Goal: Transaction & Acquisition: Purchase product/service

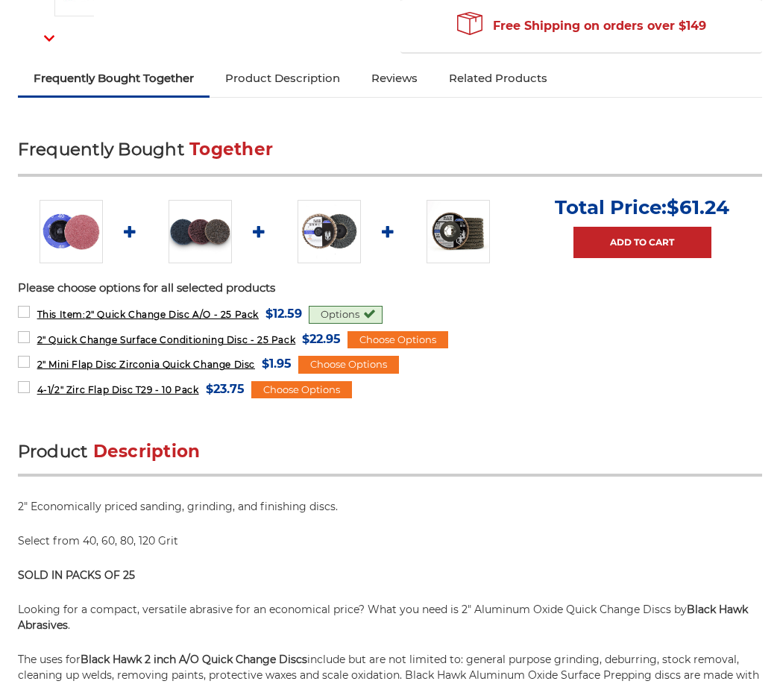
scroll to position [552, 0]
click at [543, 321] on form "This Item: 2" Quick Change Disc A/O - 25 Pack MSRP: Was: Now: $12.59 (You save …" at bounding box center [390, 314] width 745 height 20
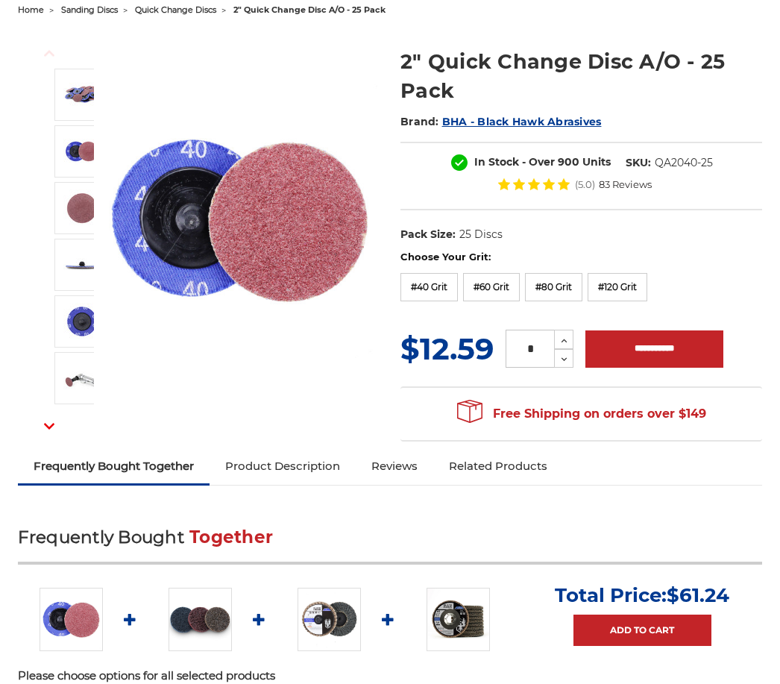
scroll to position [157, 0]
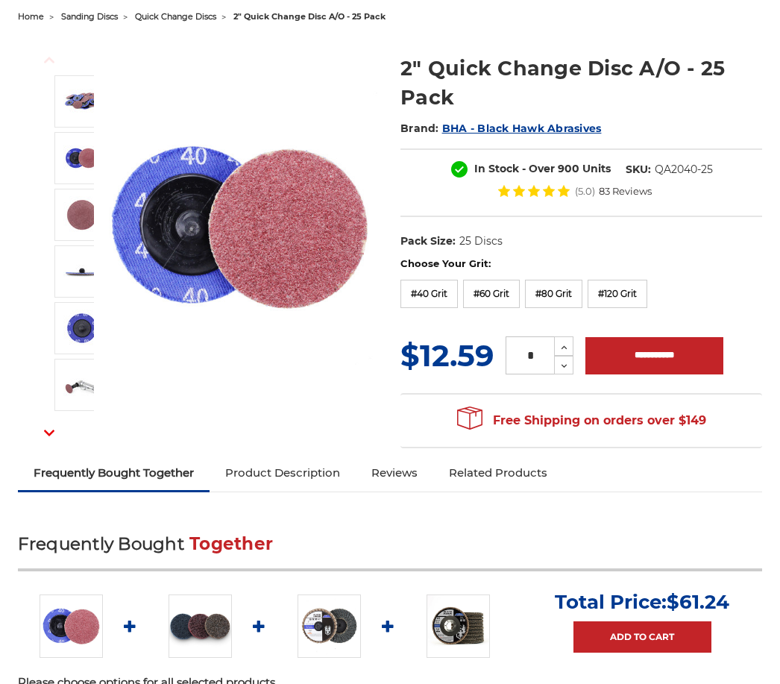
click at [497, 297] on label "#60 Grit" at bounding box center [491, 294] width 57 height 28
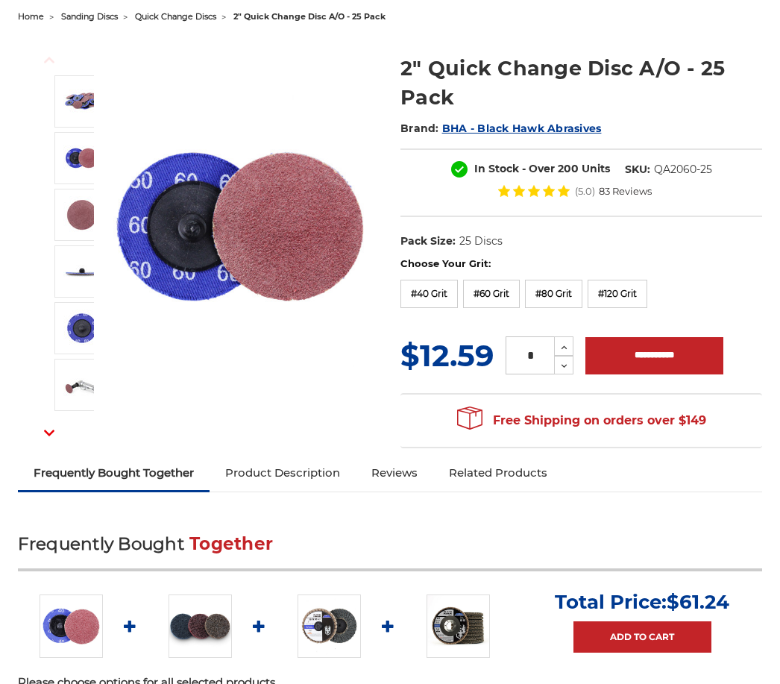
click at [559, 288] on label "#80 Grit" at bounding box center [553, 294] width 57 height 28
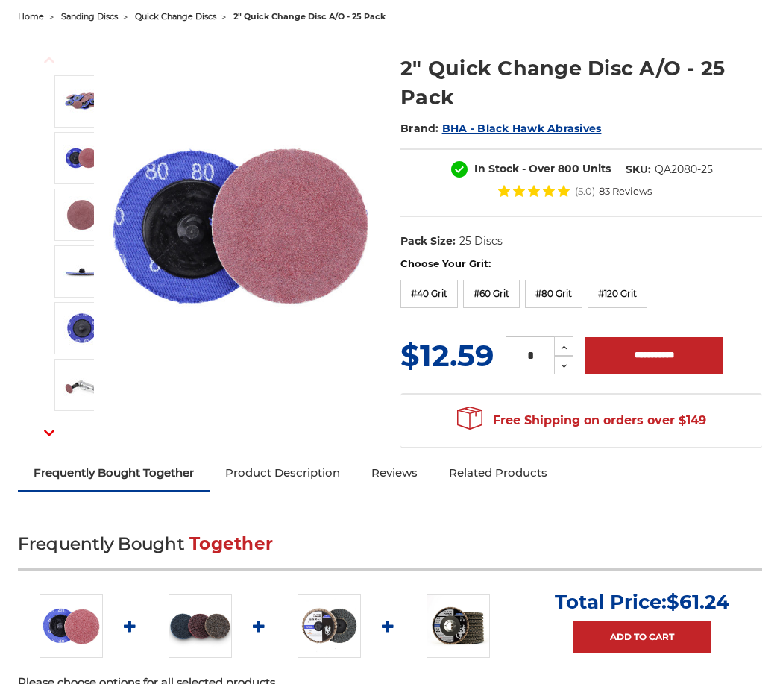
click at [629, 291] on label "#120 Grit" at bounding box center [618, 294] width 60 height 28
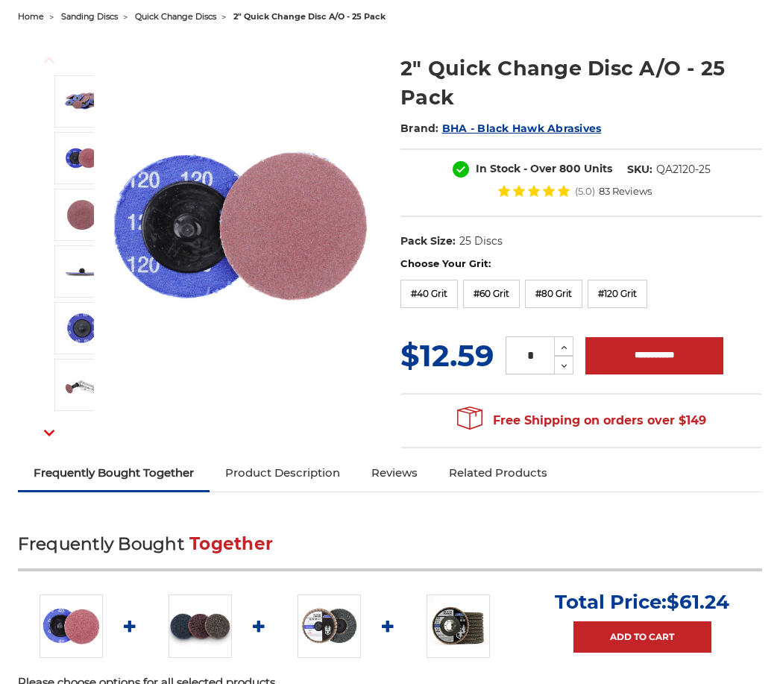
click at [490, 289] on label "#60 Grit" at bounding box center [491, 294] width 57 height 28
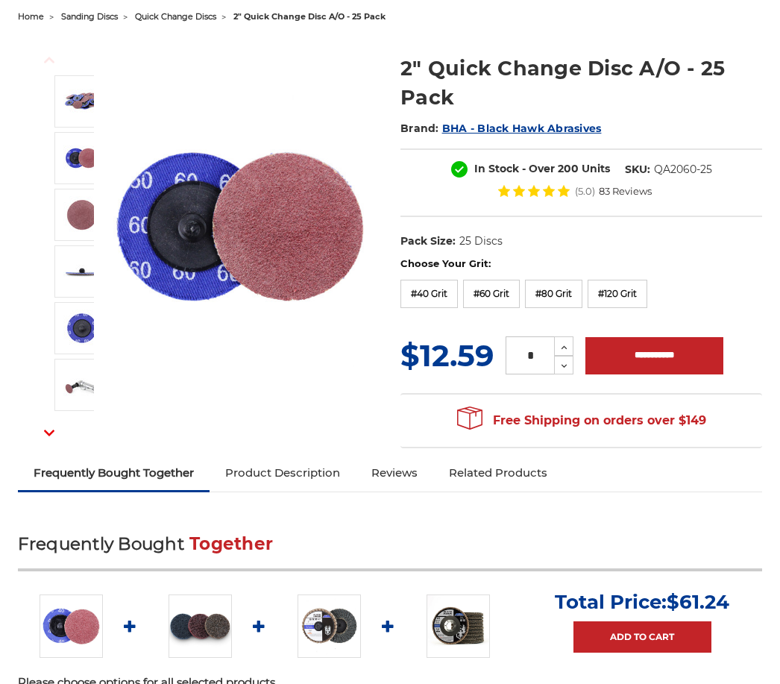
click at [433, 299] on label "#40 Grit" at bounding box center [429, 294] width 57 height 28
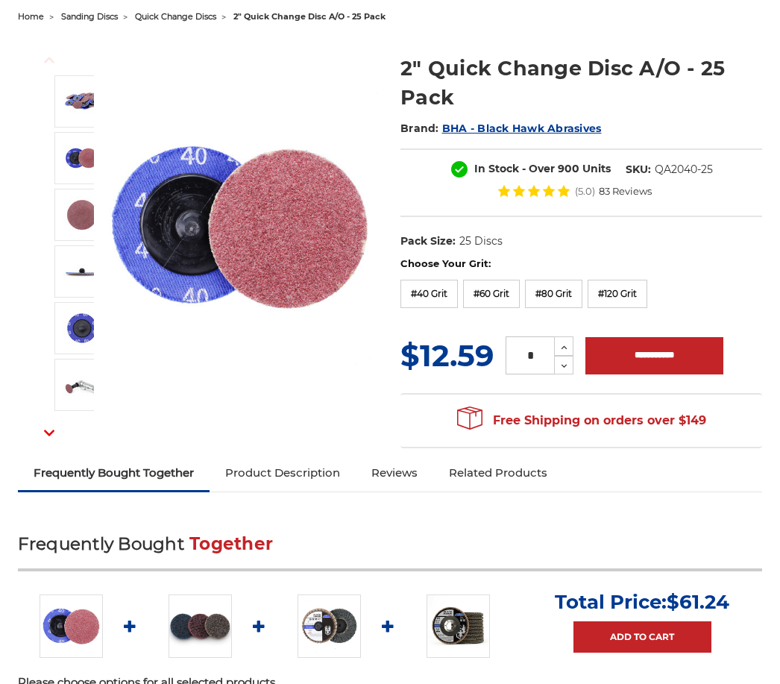
click at [566, 292] on label "#80 Grit" at bounding box center [553, 294] width 57 height 28
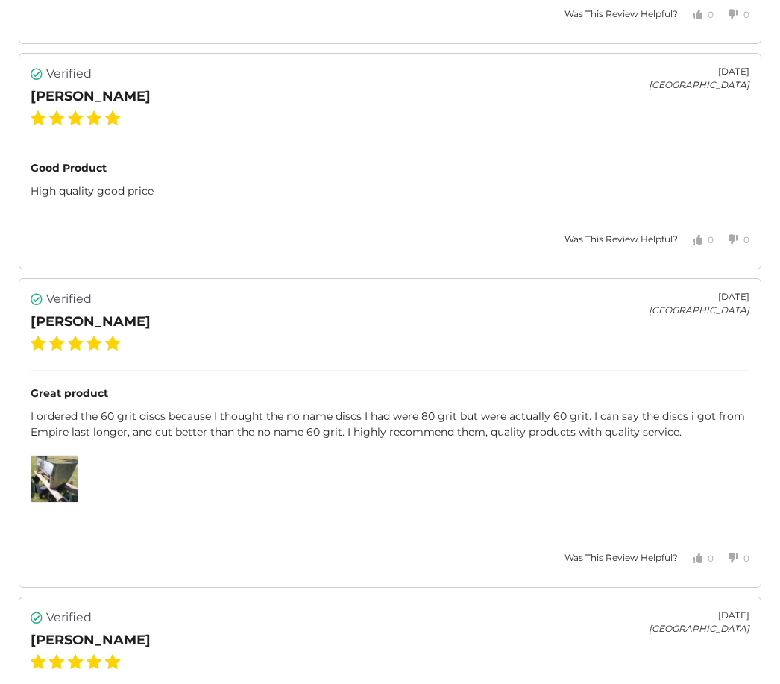
scroll to position [2833, 0]
click at [662, 491] on div at bounding box center [391, 479] width 720 height 48
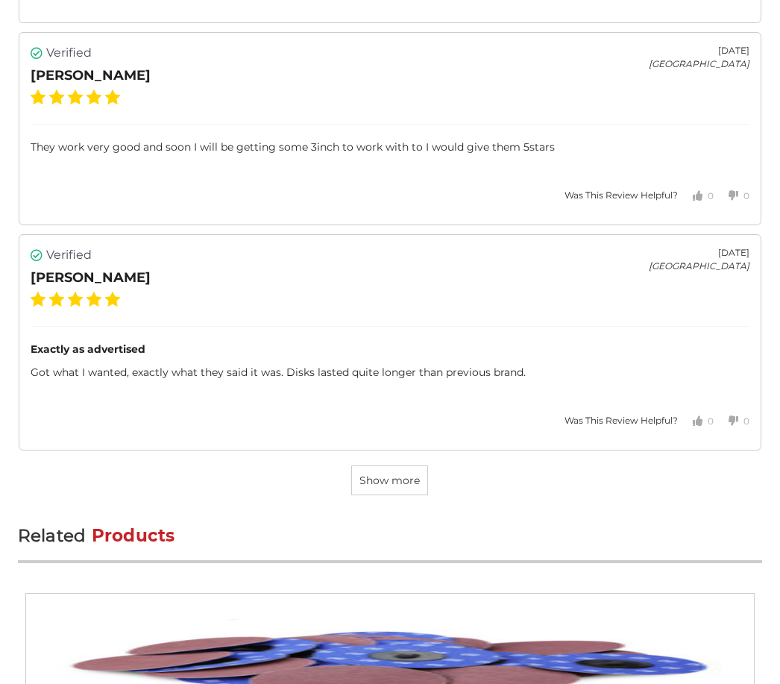
scroll to position [4305, 0]
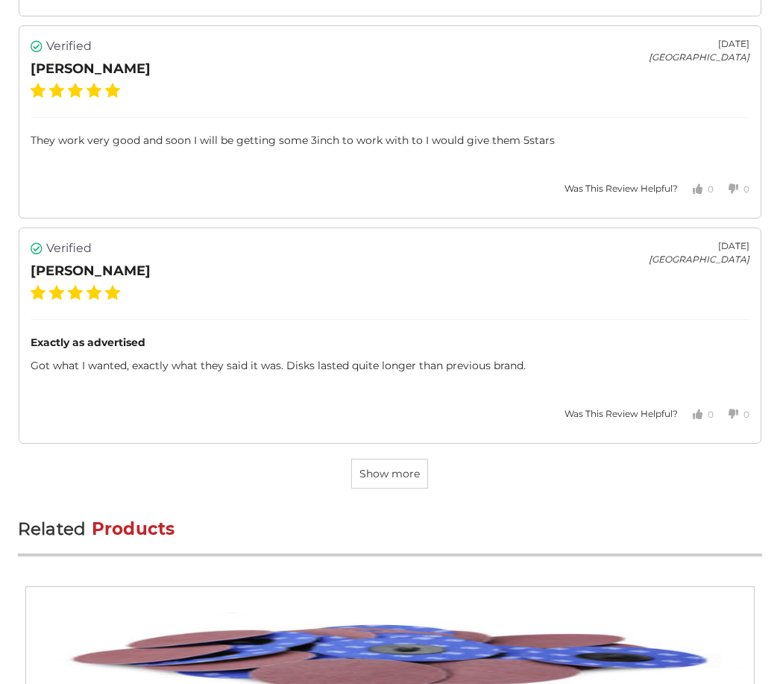
click at [674, 538] on h2 "Related Products" at bounding box center [390, 539] width 745 height 36
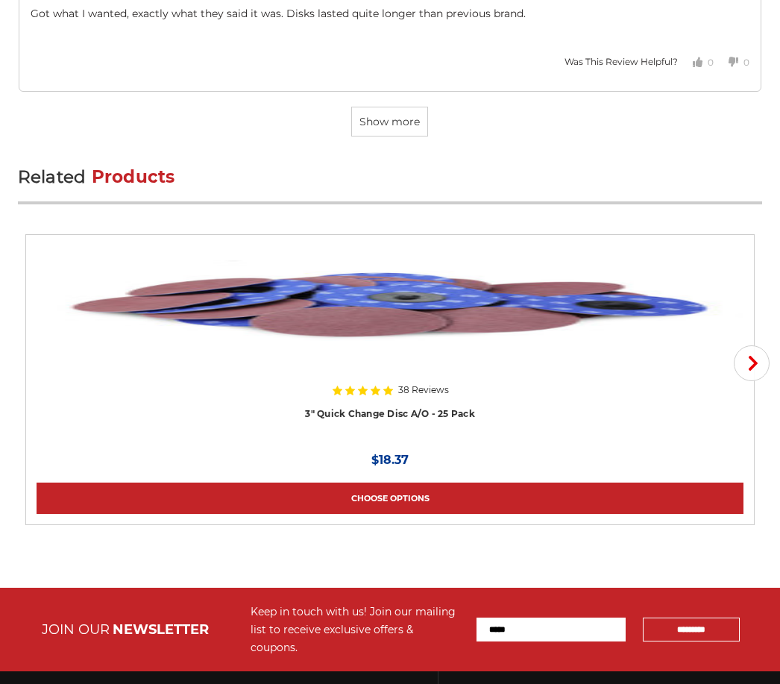
scroll to position [4655, 0]
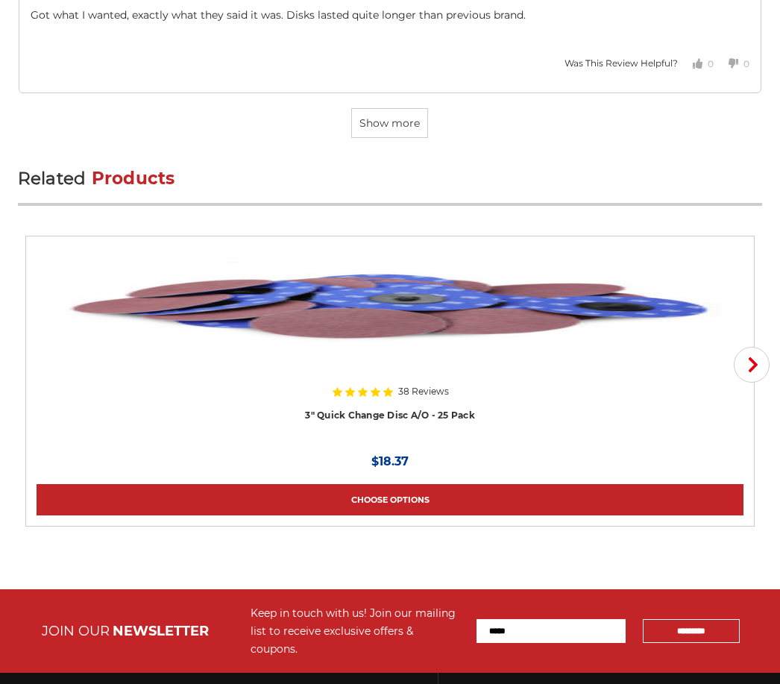
click at [747, 365] on icon "button" at bounding box center [753, 364] width 15 height 15
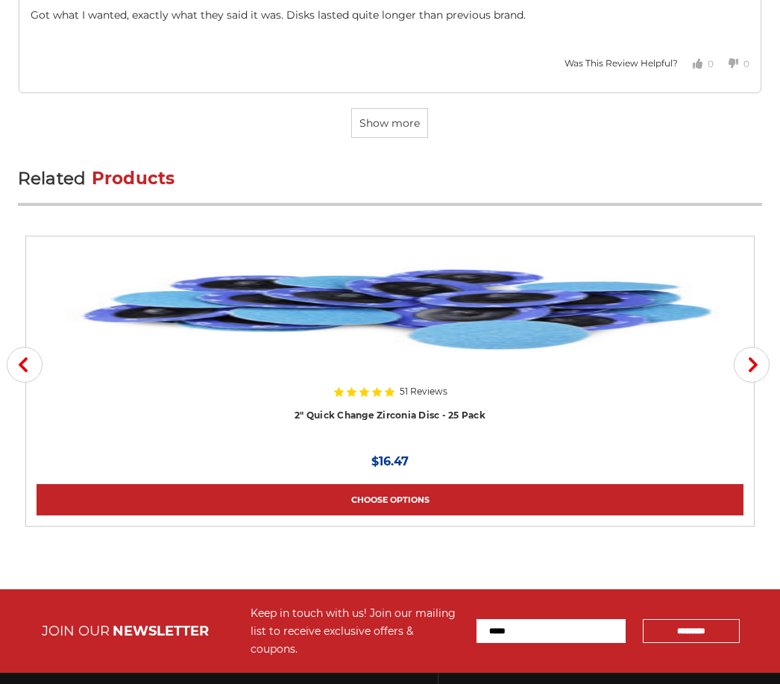
click at [15, 371] on button "Previous" at bounding box center [25, 365] width 36 height 36
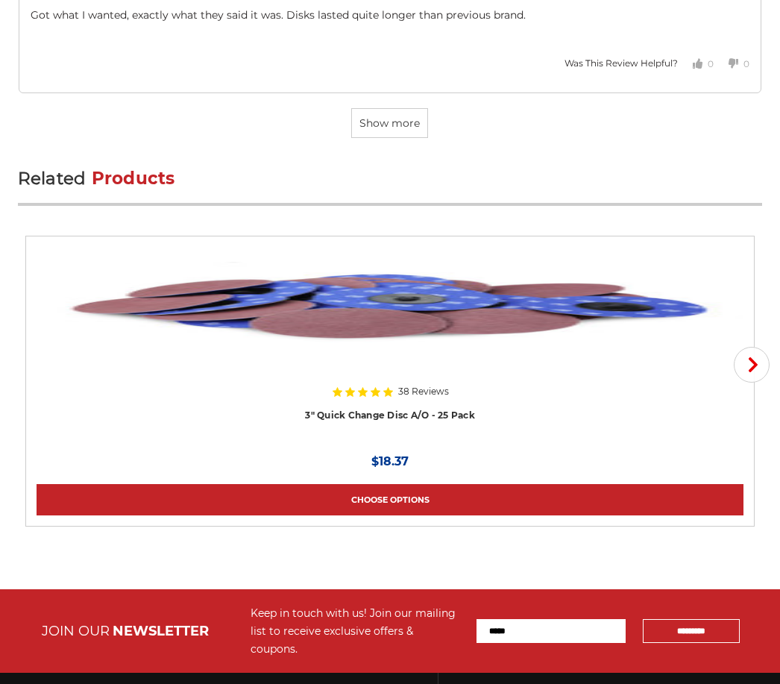
click at [742, 365] on button "Next" at bounding box center [752, 365] width 36 height 36
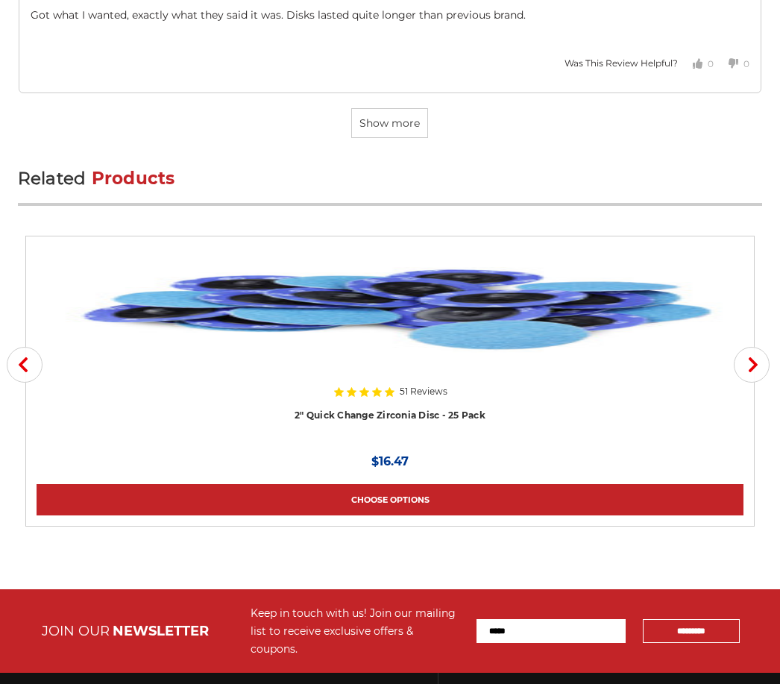
click at [739, 365] on button "Next" at bounding box center [752, 365] width 36 height 36
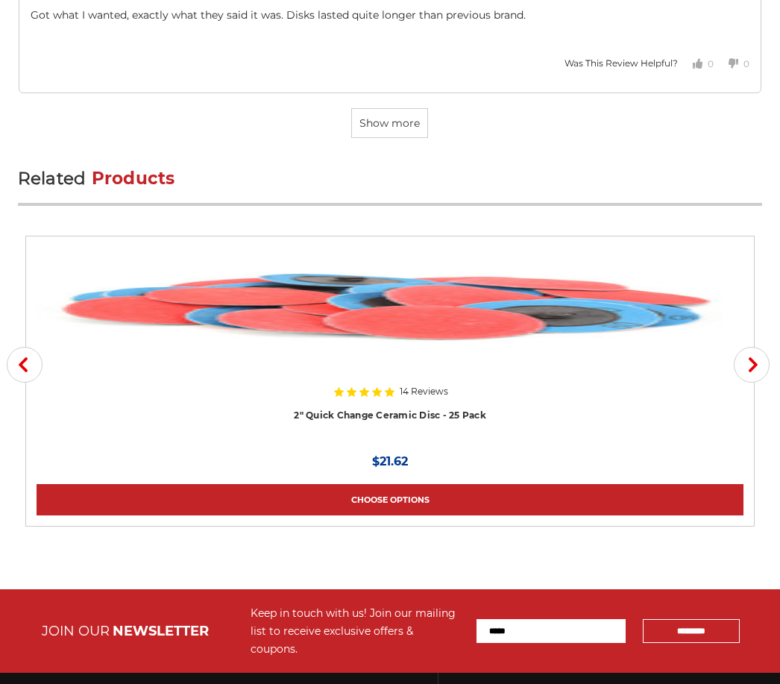
click at [743, 368] on button "Next" at bounding box center [752, 365] width 36 height 36
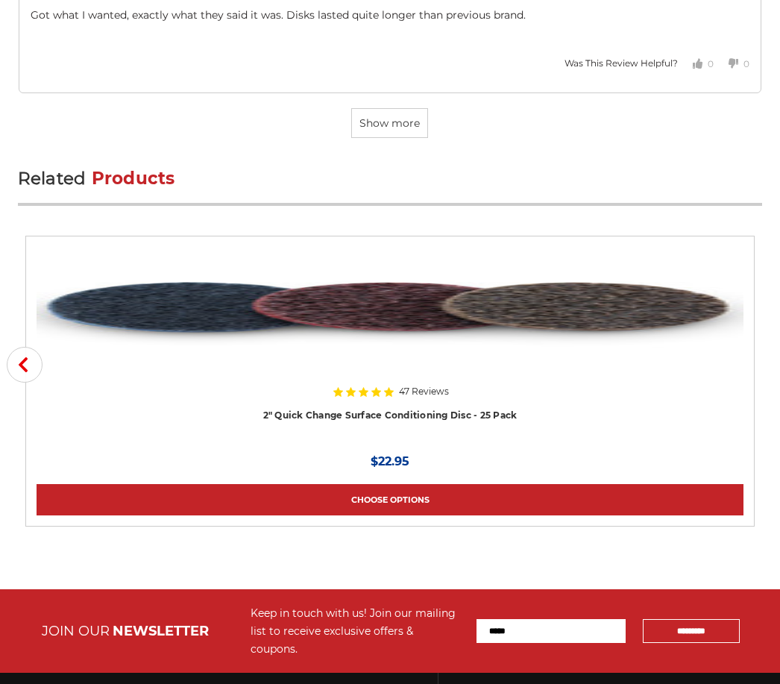
click at [708, 402] on link at bounding box center [390, 340] width 707 height 186
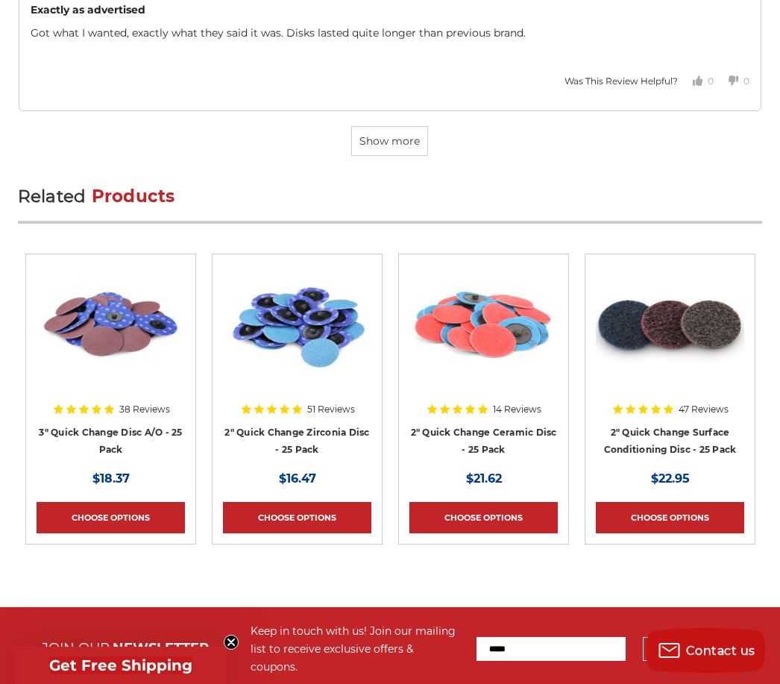
scroll to position [4635, 0]
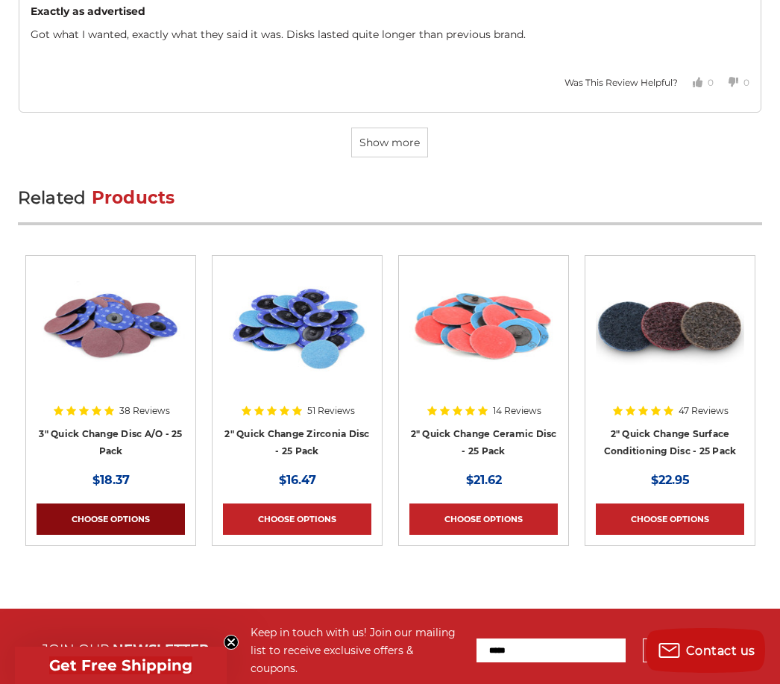
click at [126, 516] on link "Choose Options" at bounding box center [111, 518] width 148 height 31
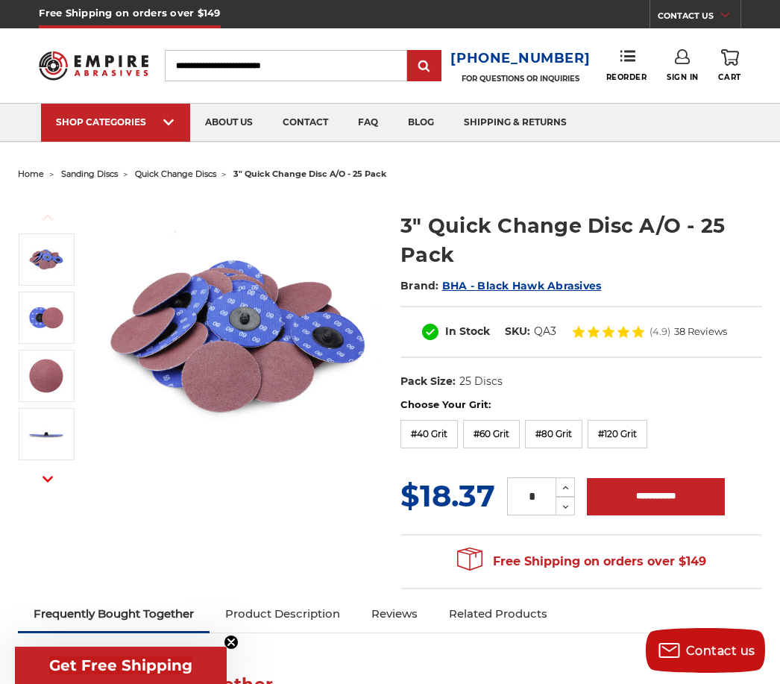
click at [489, 437] on label "#60 Grit" at bounding box center [491, 434] width 57 height 28
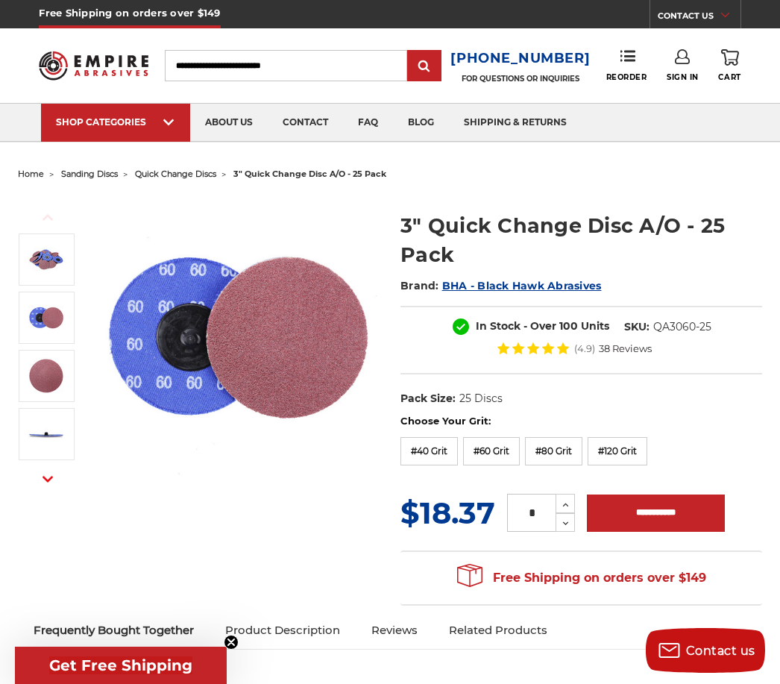
click at [433, 449] on label "#40 Grit" at bounding box center [429, 451] width 57 height 28
click at [433, 448] on label "#40 Grit" at bounding box center [429, 451] width 57 height 28
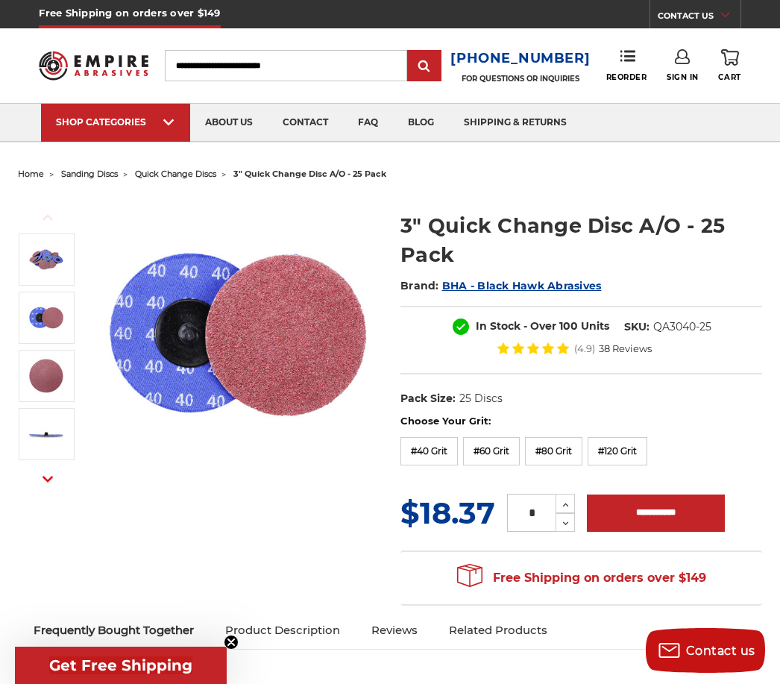
click at [566, 456] on label "#80 Grit" at bounding box center [553, 451] width 57 height 28
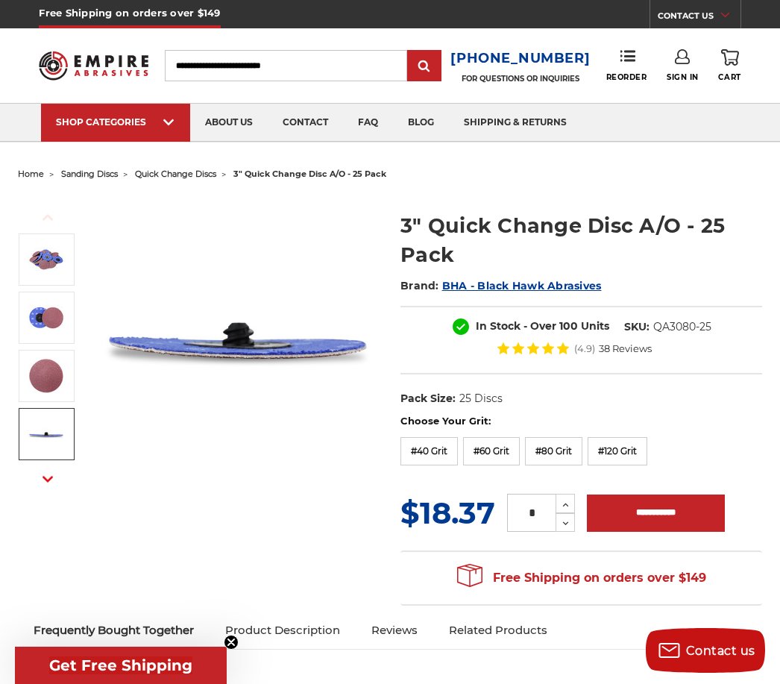
click at [54, 436] on img at bounding box center [46, 433] width 37 height 37
click at [427, 447] on label "#40 Grit" at bounding box center [429, 451] width 57 height 28
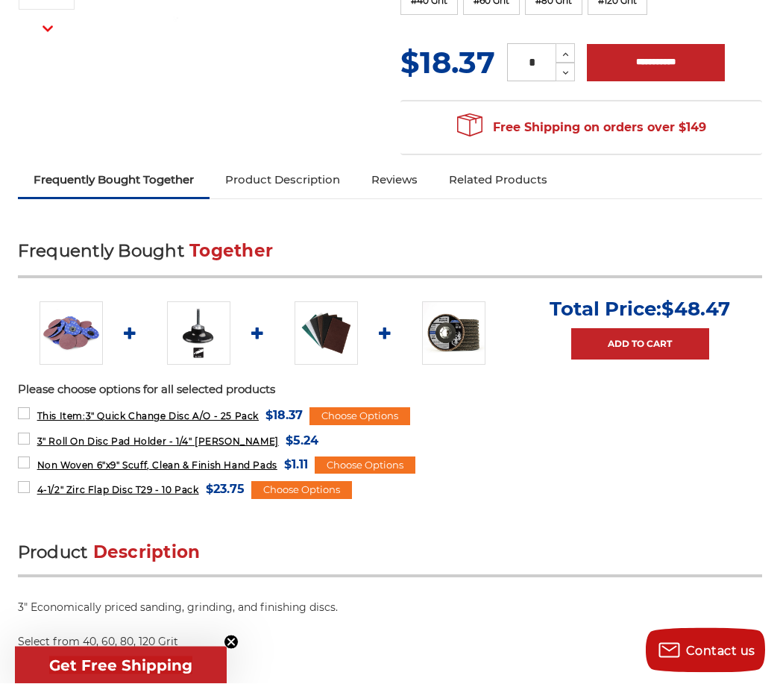
scroll to position [452, 0]
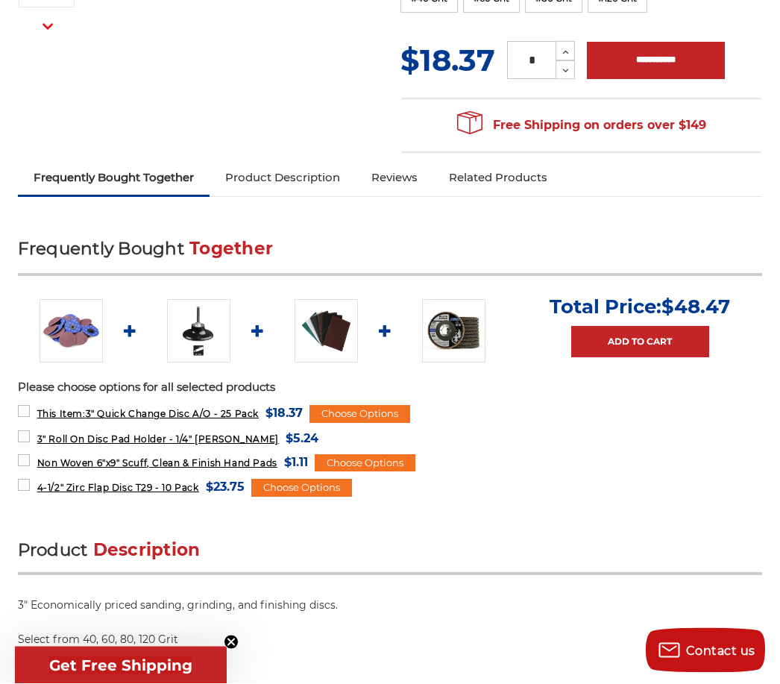
click at [202, 333] on img at bounding box center [198, 331] width 63 height 63
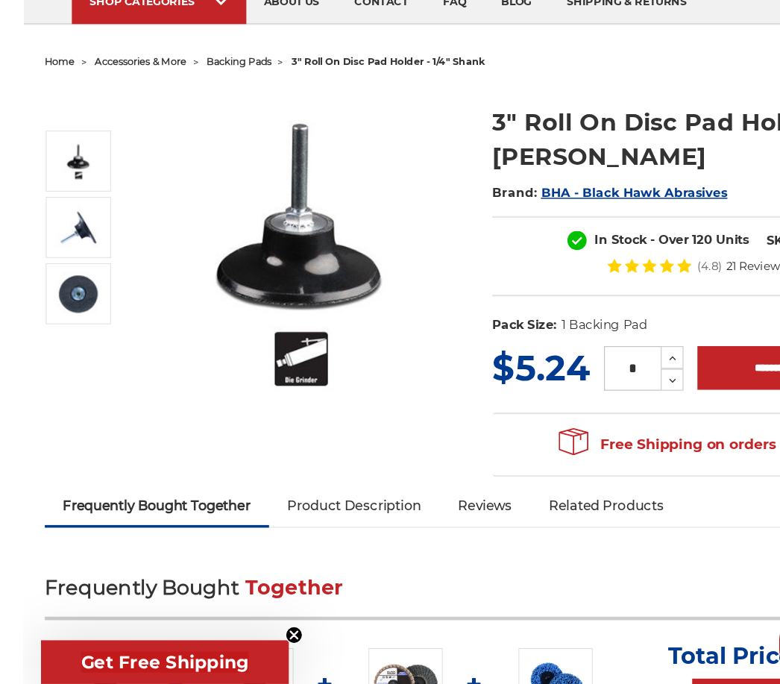
scroll to position [48, 0]
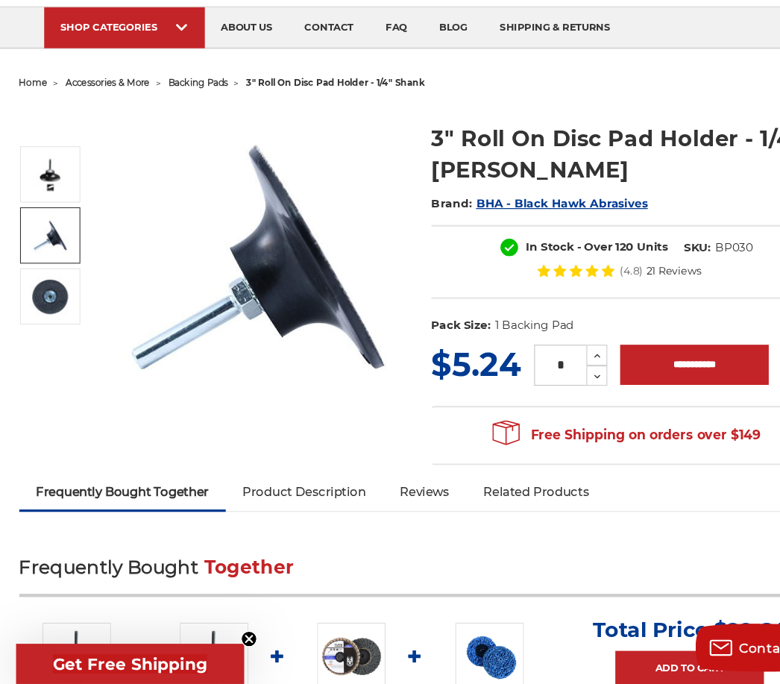
click at [53, 249] on img at bounding box center [46, 267] width 37 height 37
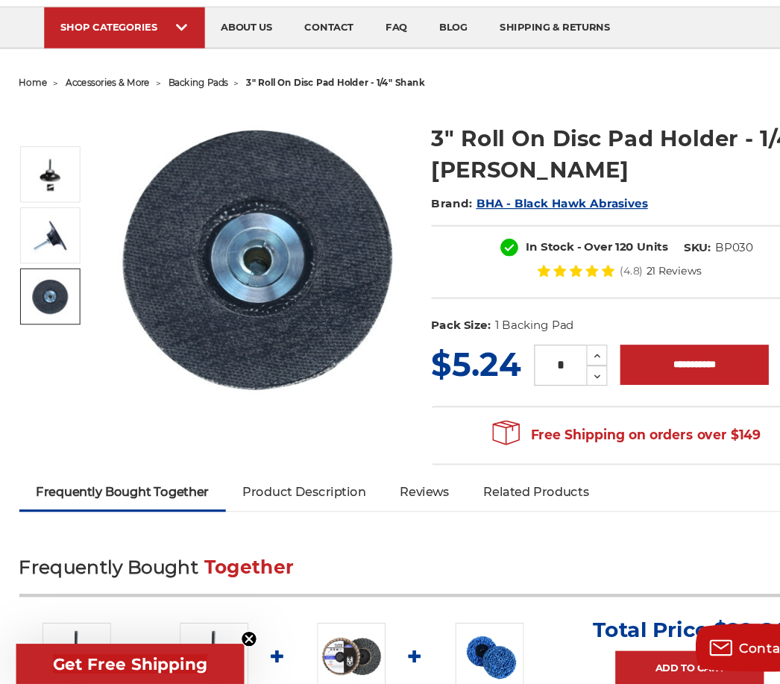
click at [51, 306] on img at bounding box center [46, 324] width 37 height 37
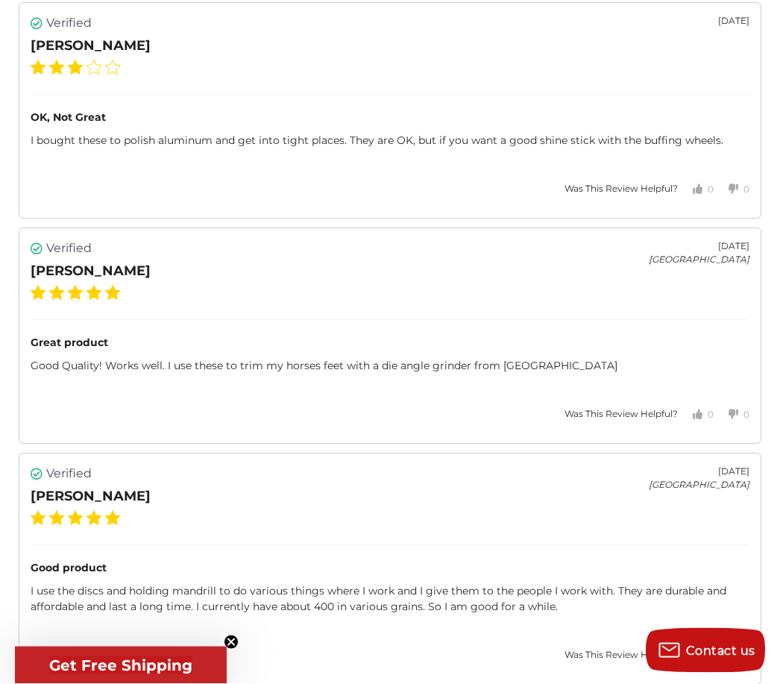
scroll to position [2046, 0]
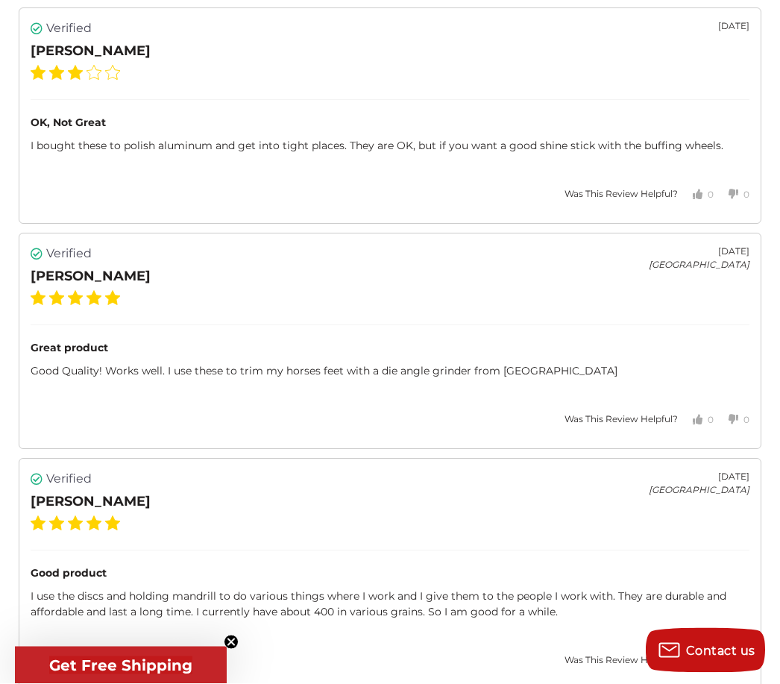
click at [685, 506] on div "Verified Mark K. November 06, 2024 United States" at bounding box center [391, 503] width 720 height 65
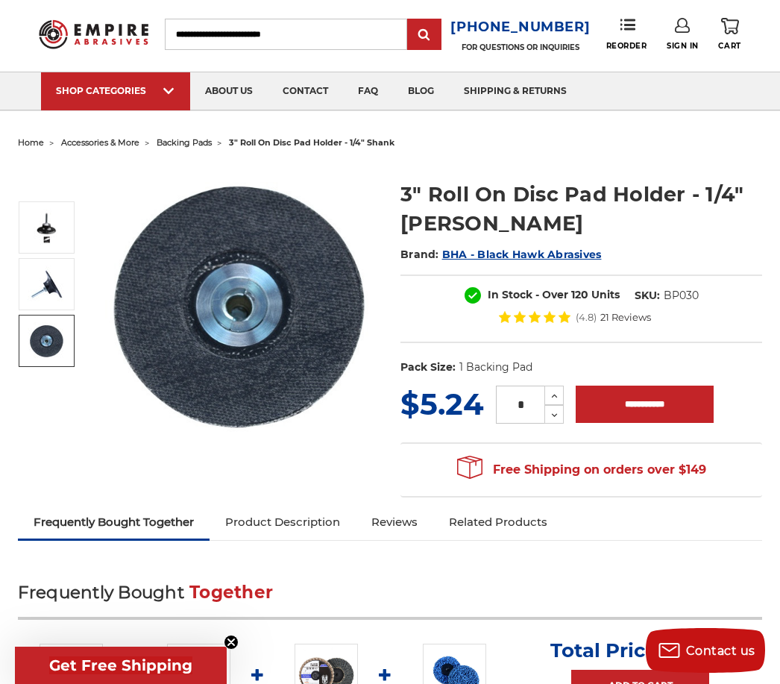
scroll to position [0, 0]
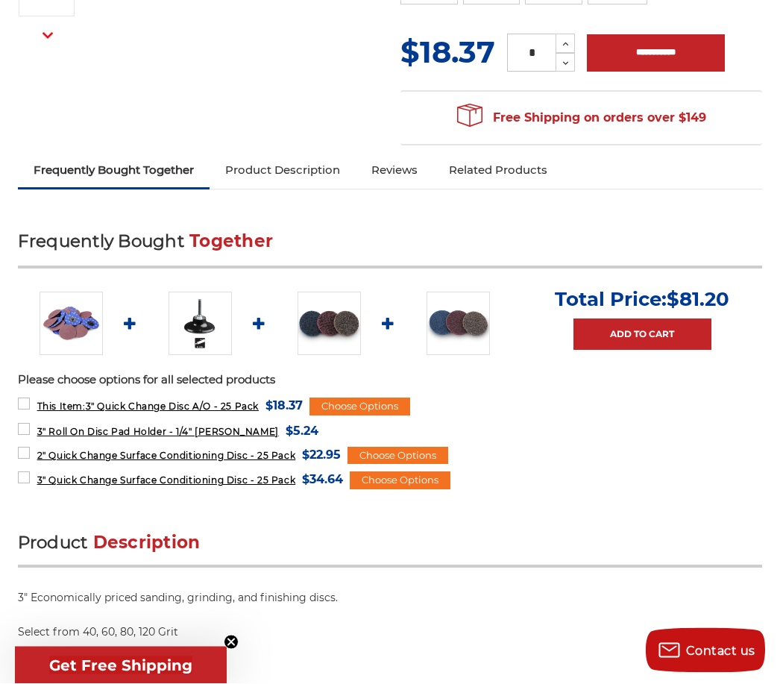
scroll to position [439, 0]
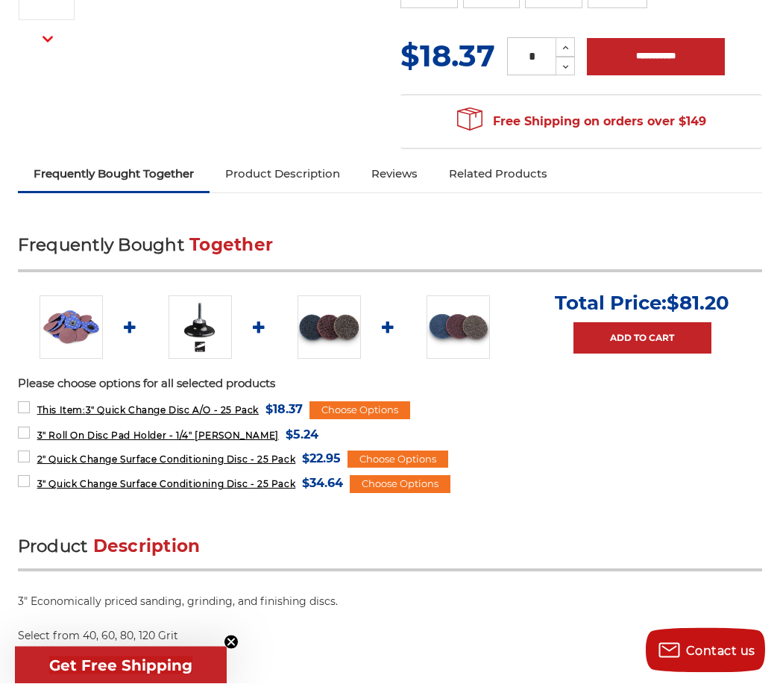
click at [27, 456] on label "2" Quick Change Surface Conditioning Disc - 25 Pack MSRP: Was: Now: $22.95 (You…" at bounding box center [180, 459] width 324 height 20
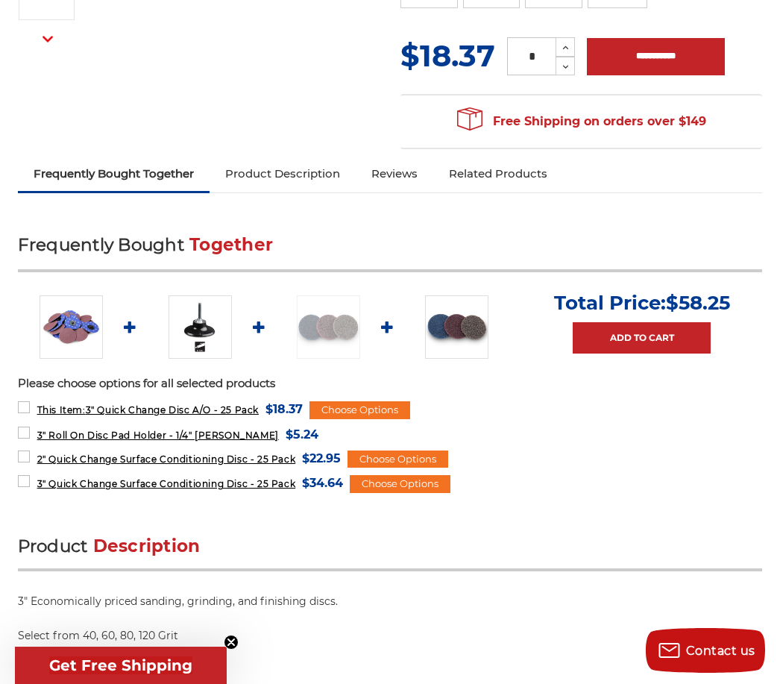
click at [26, 483] on label "3" Quick Change Surface Conditioning Disc - 25 Pack MSRP: Was: Now: $34.64 (You…" at bounding box center [181, 483] width 326 height 20
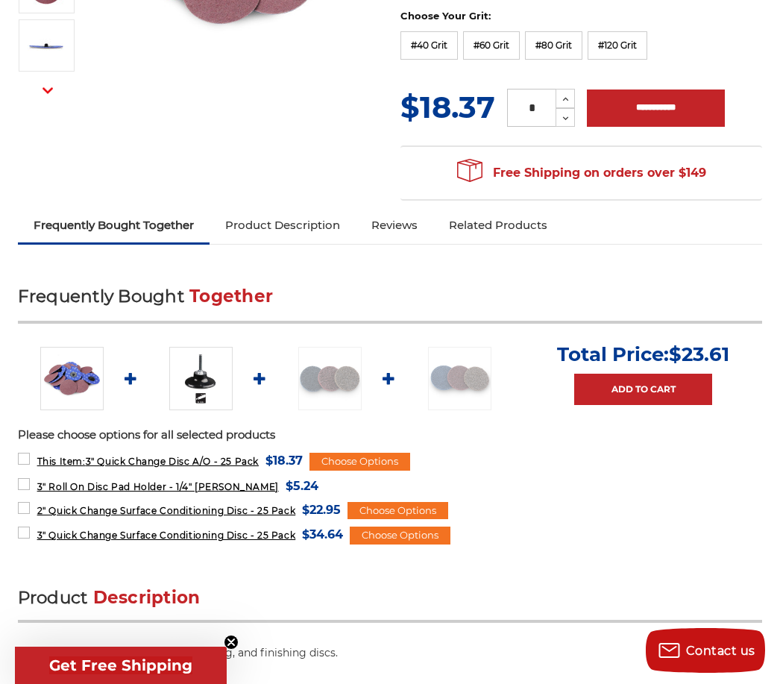
scroll to position [405, 0]
